Goal: Use online tool/utility: Utilize a website feature to perform a specific function

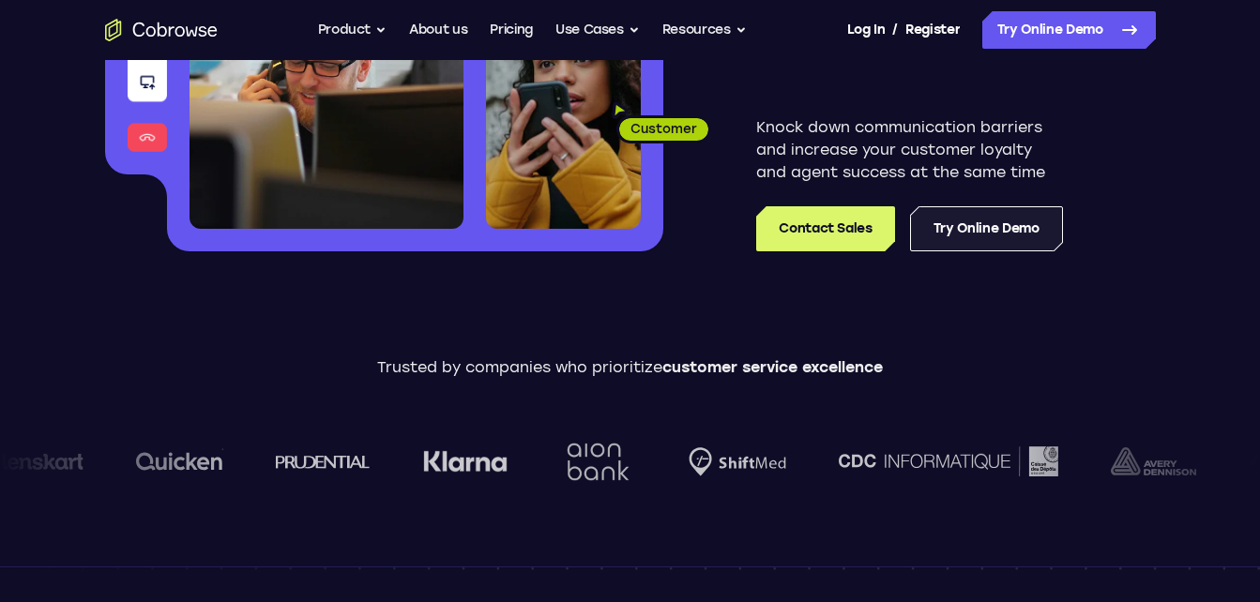
click at [1026, 236] on link "Try Online Demo" at bounding box center [986, 228] width 153 height 45
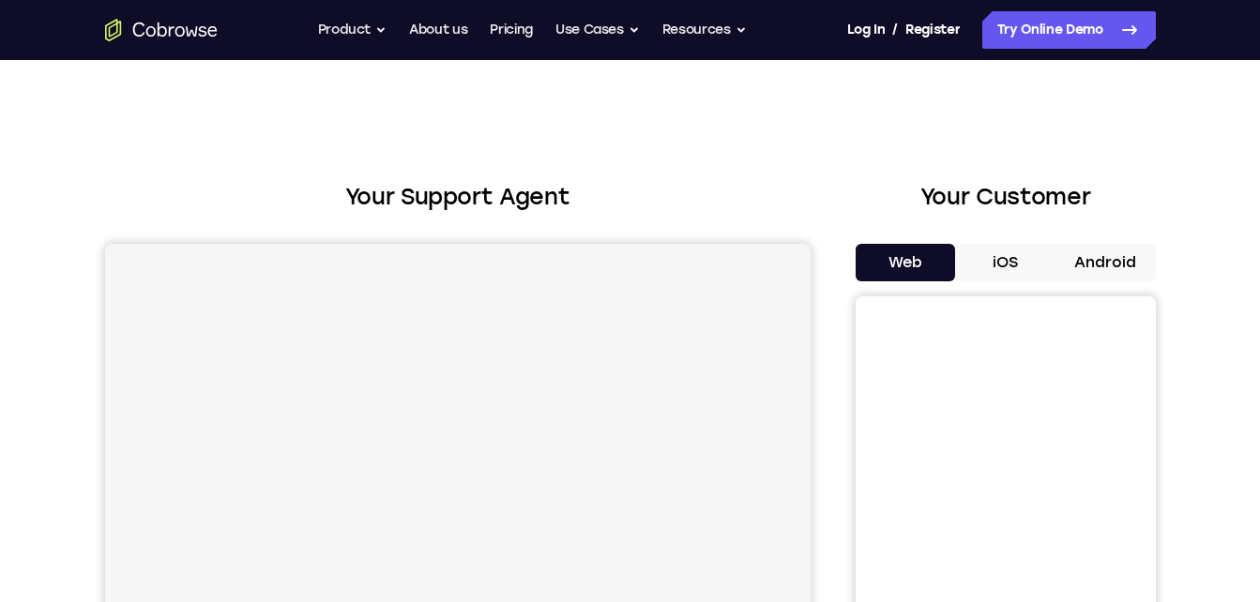
click at [1119, 276] on button "Android" at bounding box center [1106, 263] width 100 height 38
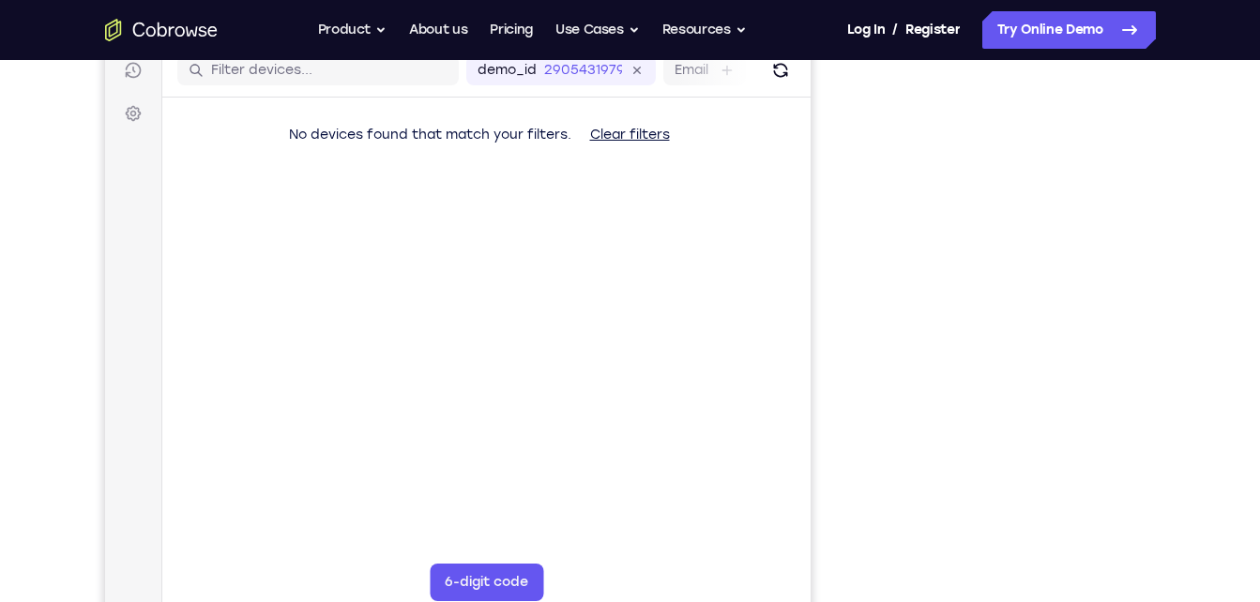
scroll to position [242, 0]
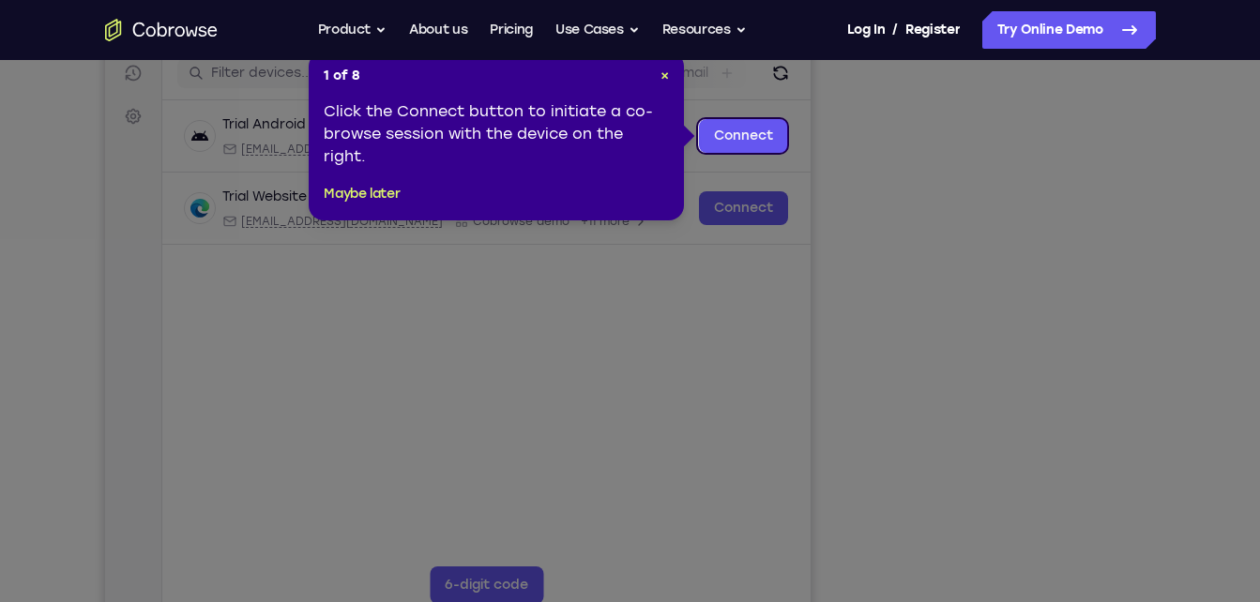
click at [734, 322] on icon at bounding box center [637, 301] width 1274 height 602
click at [661, 74] on span "×" at bounding box center [665, 76] width 8 height 16
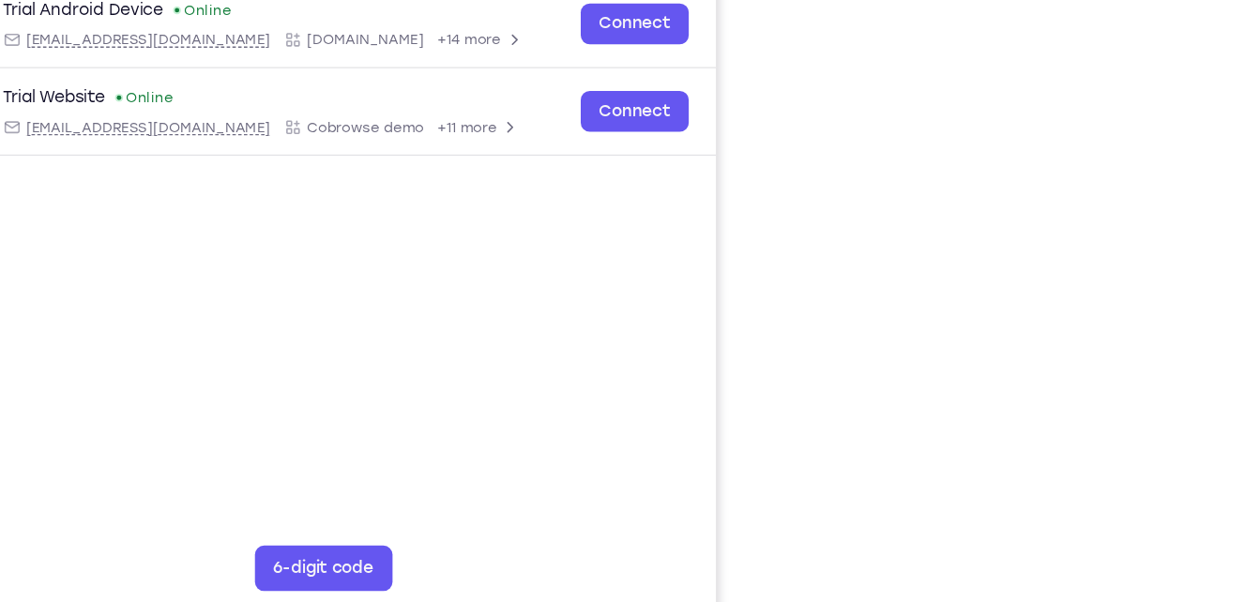
scroll to position [254, 0]
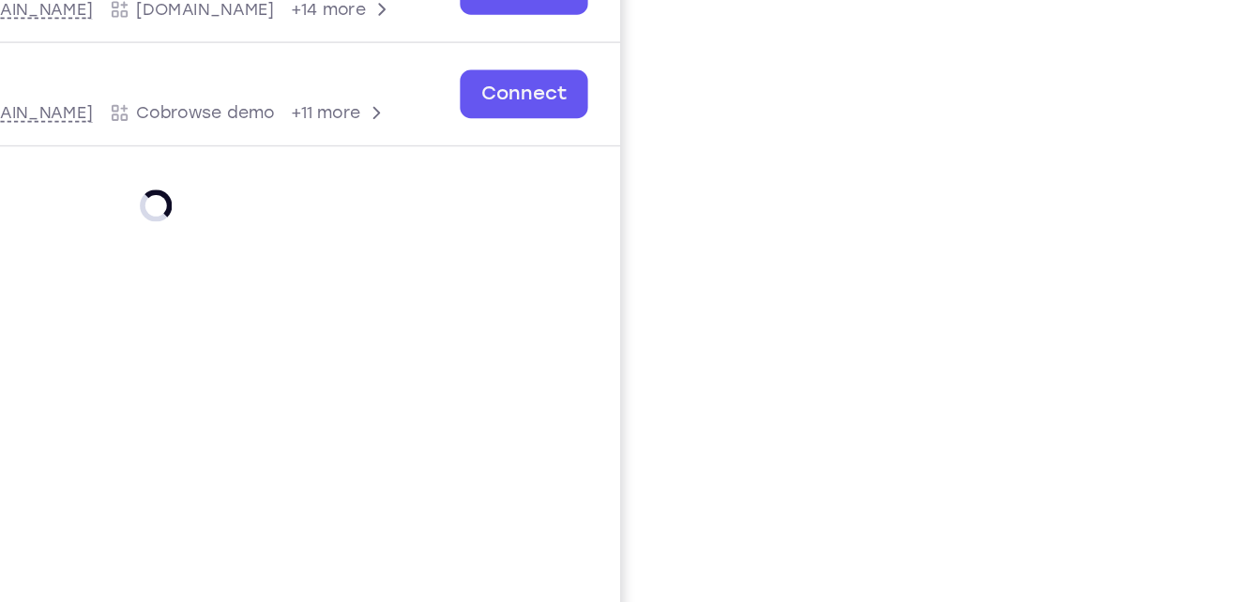
click at [1172, 252] on div "Your Support Agent Your Customer Web iOS Android Next Steps We’d be happy to gi…" at bounding box center [630, 425] width 1201 height 1238
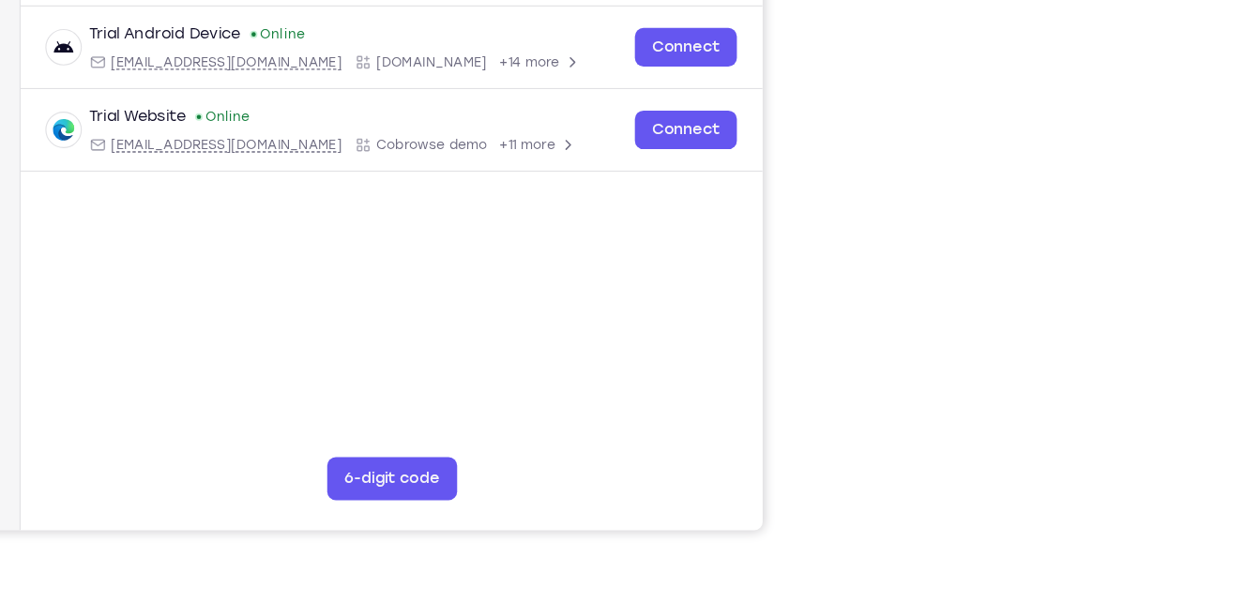
scroll to position [340, 0]
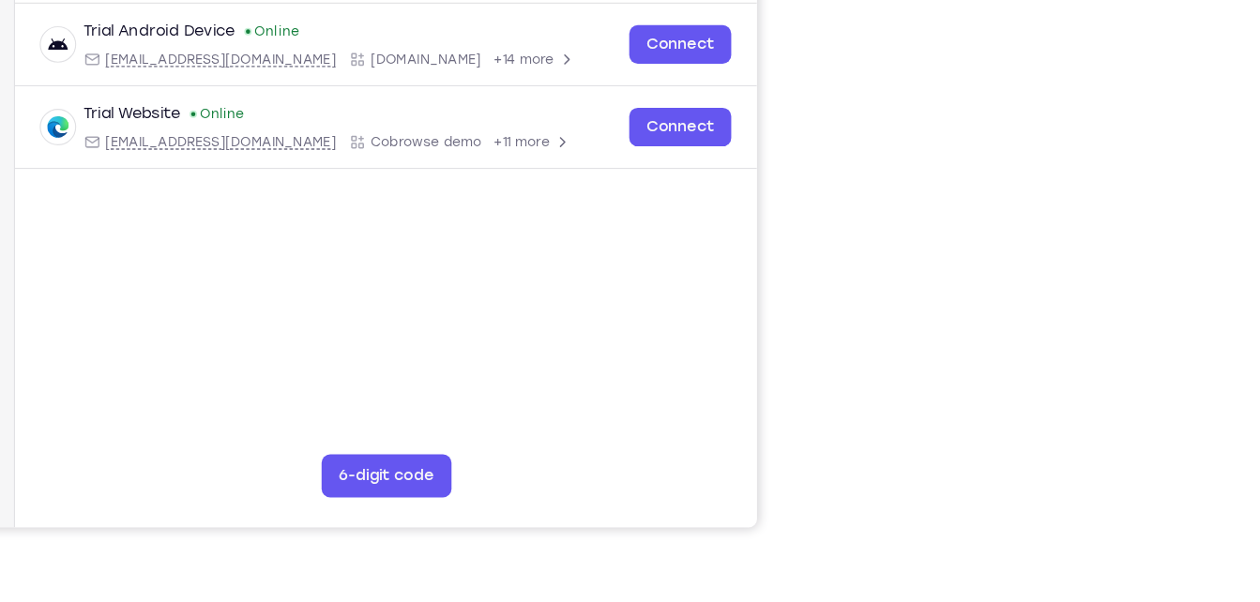
click at [1246, 249] on div "Your Support Agent Your Customer Web iOS Android Next Steps We’d be happy to gi…" at bounding box center [630, 339] width 1260 height 1238
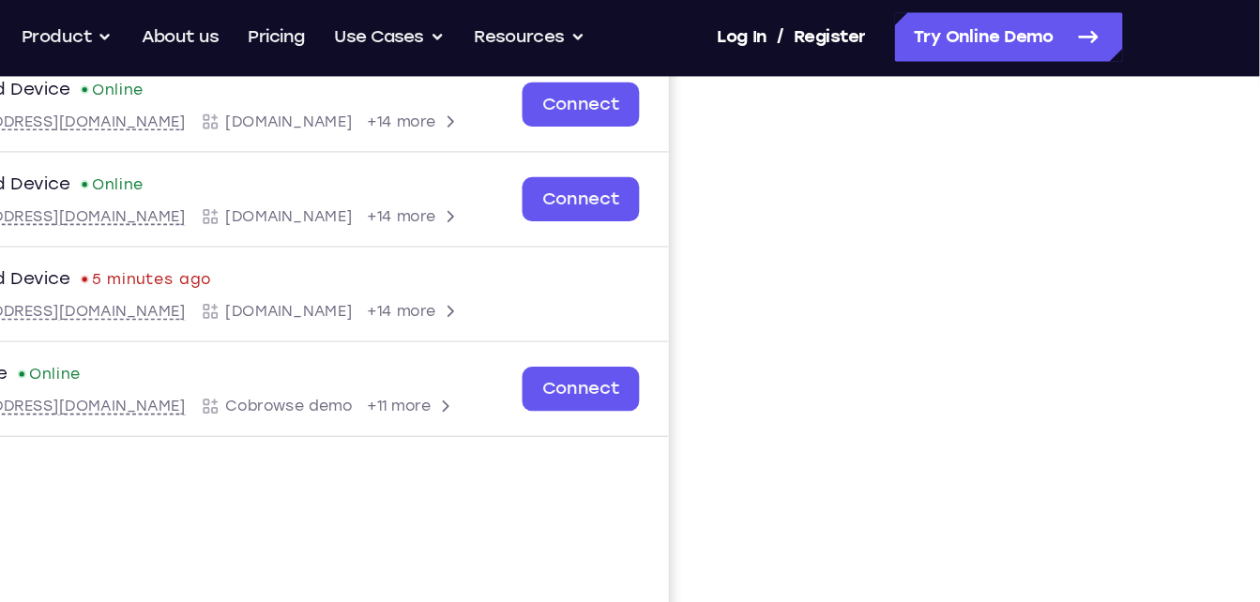
scroll to position [296, 0]
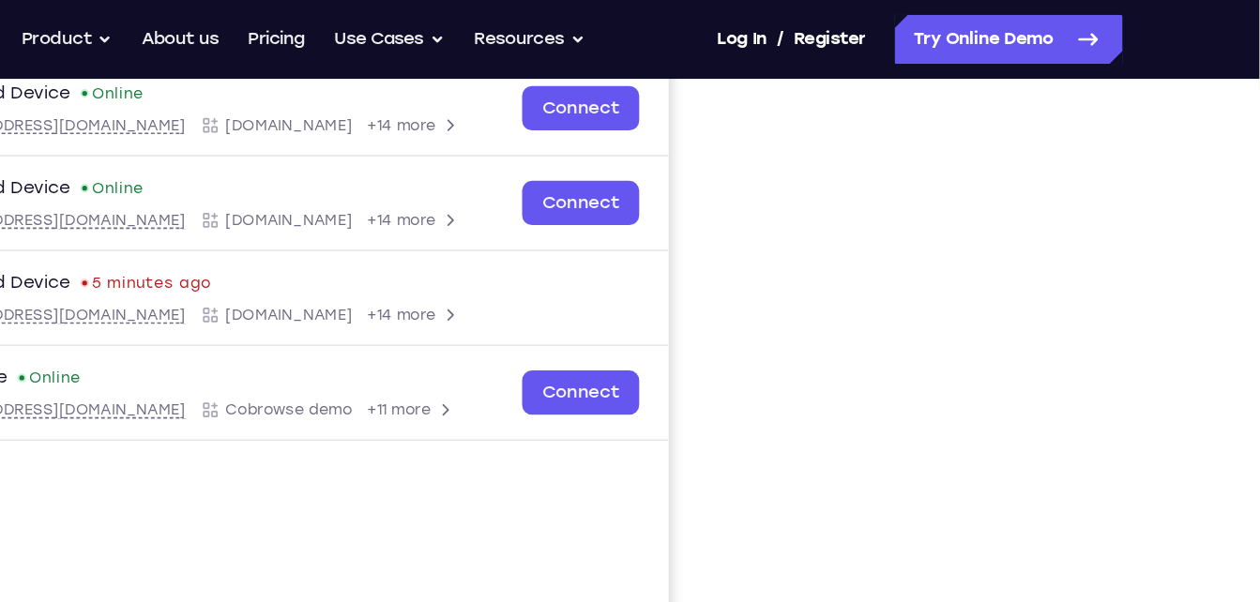
click at [1029, 59] on nav "Go back Powerful, Flexible and Trustworthy. Avoid all extra friction for both A…" at bounding box center [630, 30] width 1260 height 60
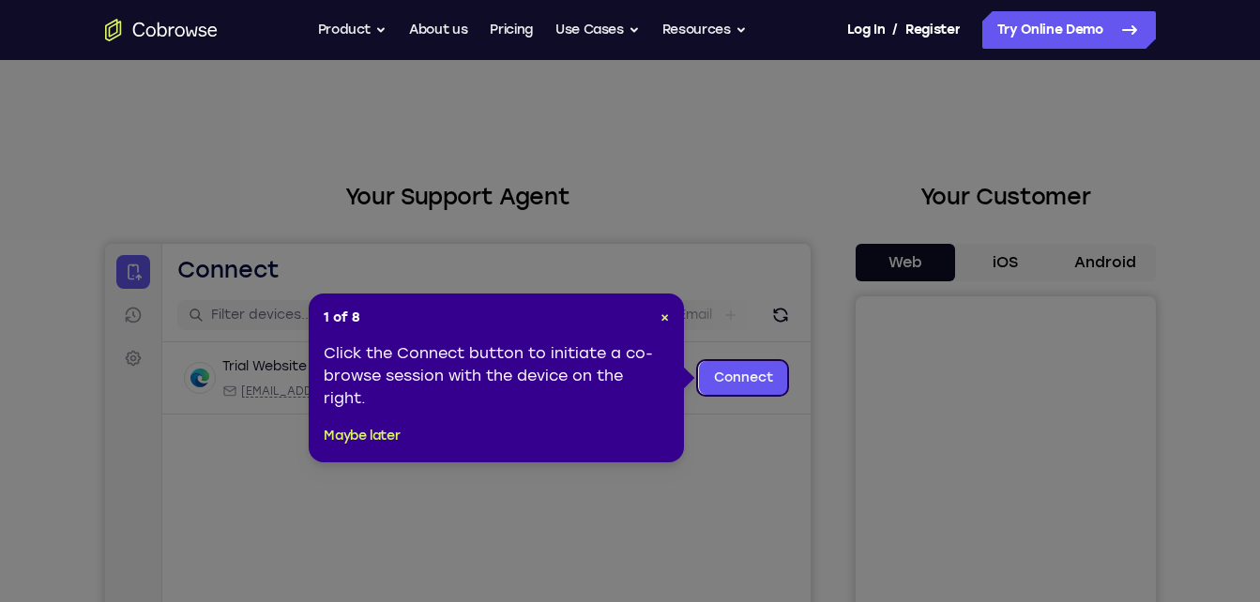
click at [982, 95] on icon at bounding box center [637, 301] width 1274 height 602
click at [1077, 98] on icon at bounding box center [637, 301] width 1274 height 602
click at [687, 461] on icon at bounding box center [637, 301] width 1274 height 602
click at [665, 311] on span "×" at bounding box center [665, 318] width 8 height 16
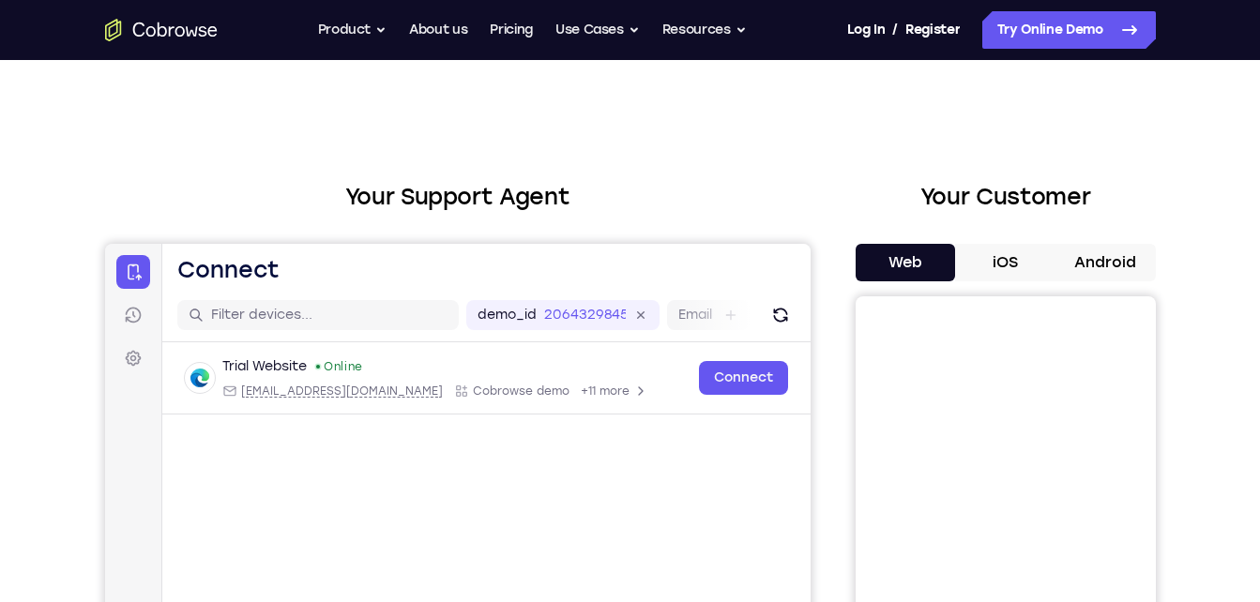
click at [1090, 260] on button "Android" at bounding box center [1106, 263] width 100 height 38
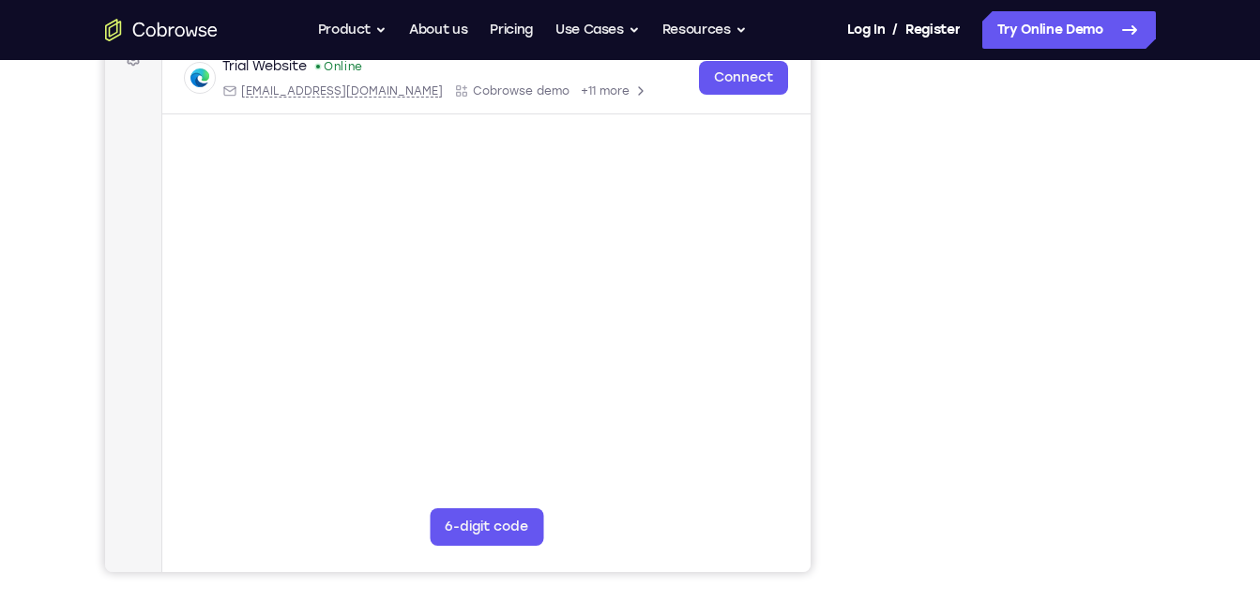
scroll to position [305, 0]
